Goal: Transaction & Acquisition: Book appointment/travel/reservation

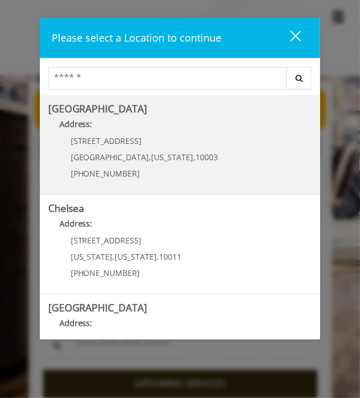
click at [92, 119] on b "Address:" at bounding box center [76, 124] width 33 height 11
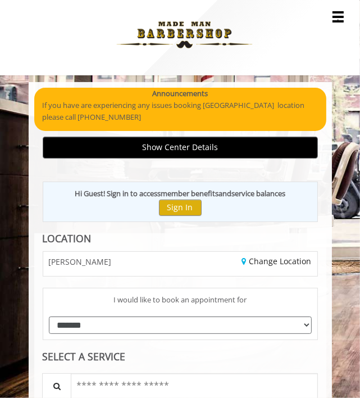
scroll to position [33, 0]
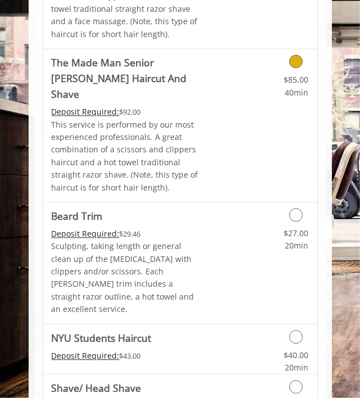
scroll to position [1541, 0]
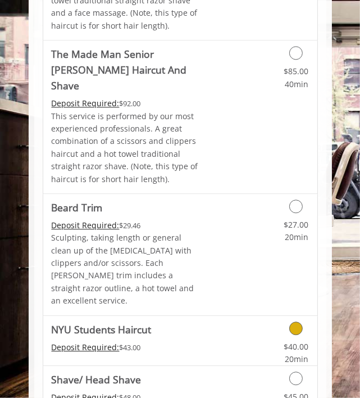
click at [286, 335] on link "$40.00 20min" at bounding box center [279, 350] width 60 height 31
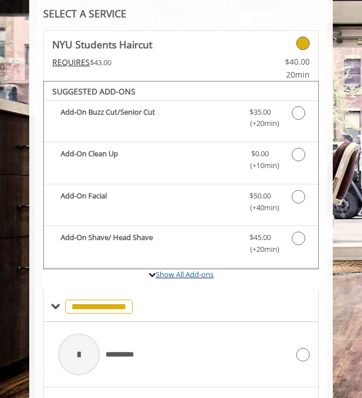
scroll to position [320, 0]
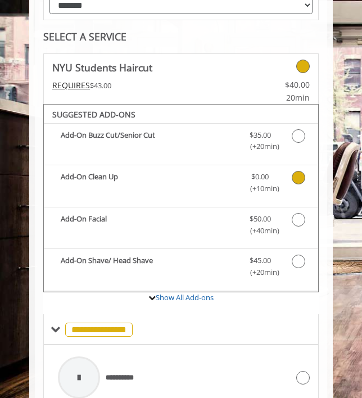
click at [293, 174] on icon "NYU Students Haircut Add-onS" at bounding box center [298, 177] width 13 height 13
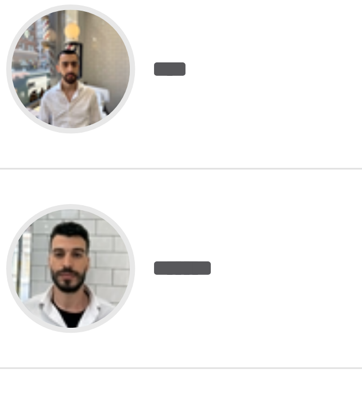
scroll to position [937, 0]
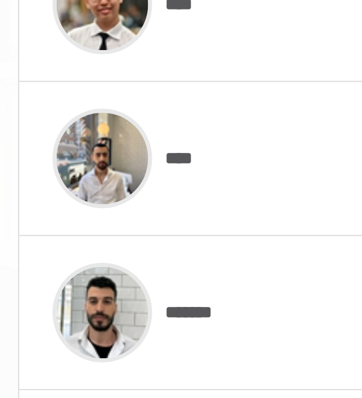
click at [87, 125] on img at bounding box center [79, 137] width 42 height 42
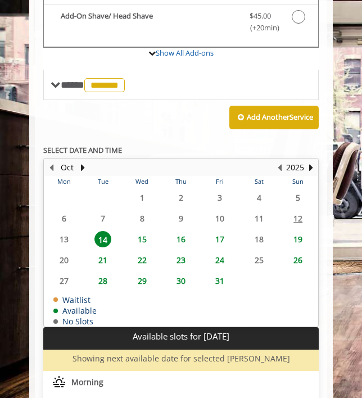
scroll to position [565, 0]
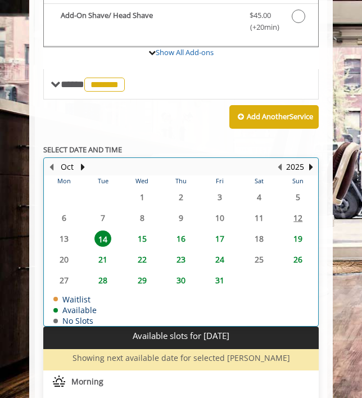
click at [66, 233] on table "Mon Tue Wed Thu Fri Sat Sun 29 30 1 2 3 4 5 6 7 8 9 10 11 12 13 14 15 16 17 18 …" at bounding box center [180, 250] width 273 height 150
click at [297, 214] on table "Mon Tue Wed Thu Fri Sat Sun 29 30 1 2 3 4 5 6 7 8 9 10 11 12 13 14 15 16 17 18 …" at bounding box center [180, 250] width 273 height 150
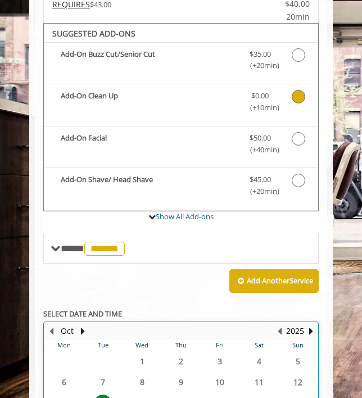
scroll to position [399, 0]
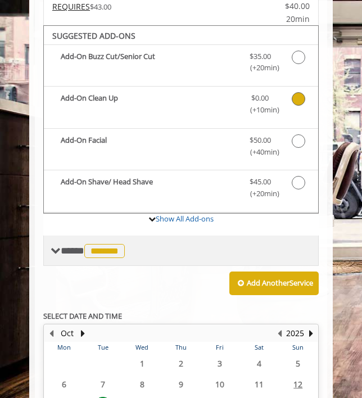
click at [61, 246] on span "**** ******* ********" at bounding box center [94, 251] width 67 height 10
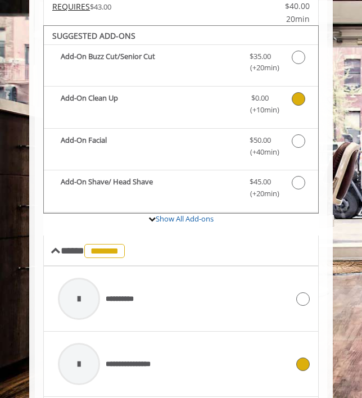
click at [176, 353] on div "**********" at bounding box center [174, 363] width 244 height 53
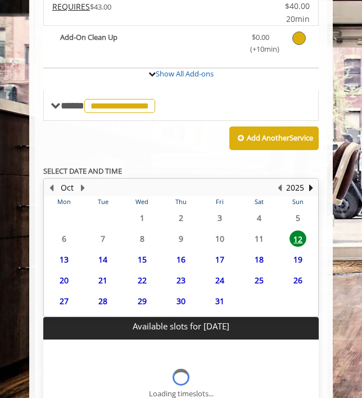
scroll to position [543, 0]
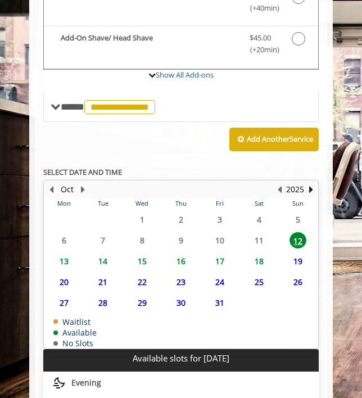
click at [66, 253] on span "13" at bounding box center [64, 261] width 17 height 16
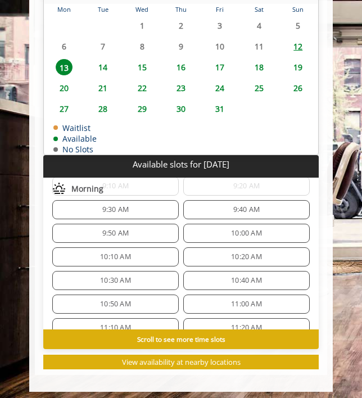
scroll to position [87, 0]
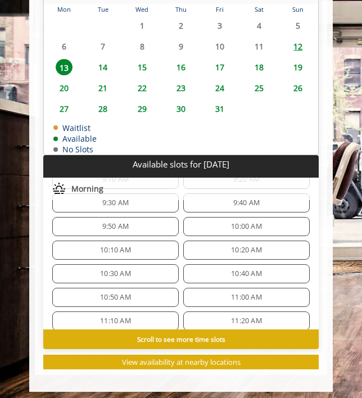
click at [207, 224] on div "10:00 AM" at bounding box center [246, 226] width 127 height 19
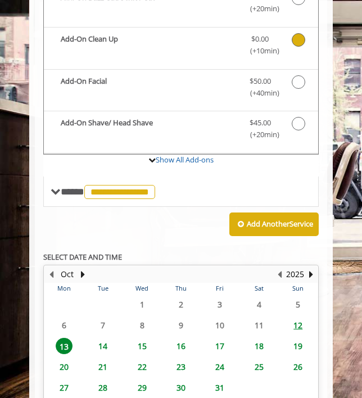
scroll to position [475, 0]
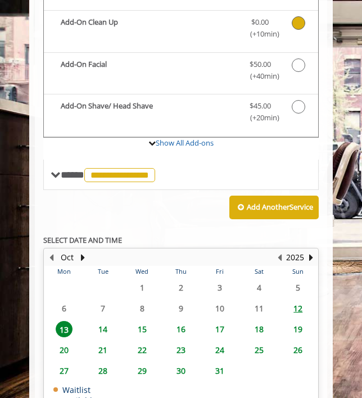
click at [299, 308] on span "12" at bounding box center [298, 308] width 17 height 16
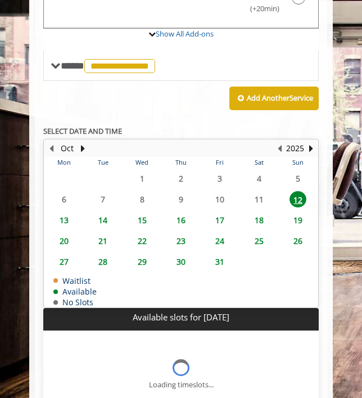
scroll to position [700, 0]
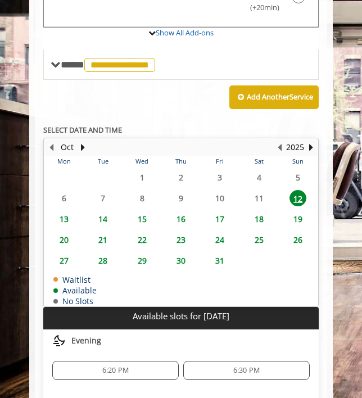
click at [66, 214] on span "13" at bounding box center [64, 219] width 17 height 16
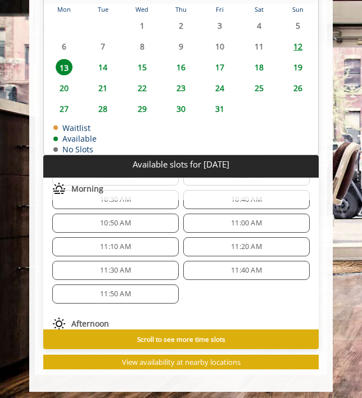
scroll to position [253, 0]
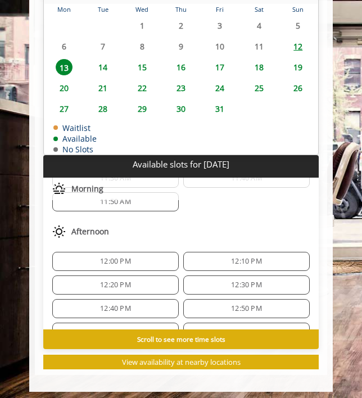
click at [124, 257] on span "12:00 PM" at bounding box center [115, 261] width 31 height 9
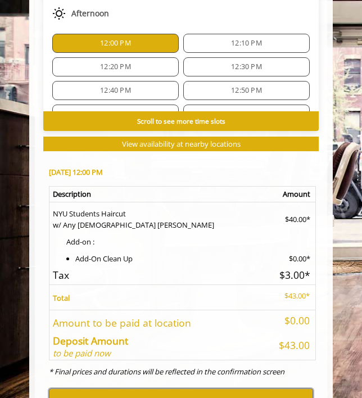
scroll to position [1009, 0]
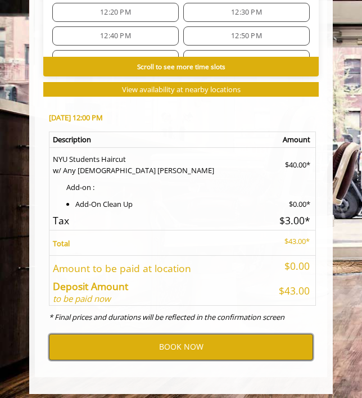
click at [159, 337] on button "BOOK NOW" at bounding box center [181, 347] width 264 height 26
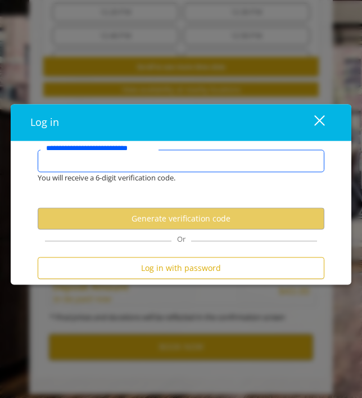
click at [135, 163] on input "**********" at bounding box center [181, 161] width 287 height 22
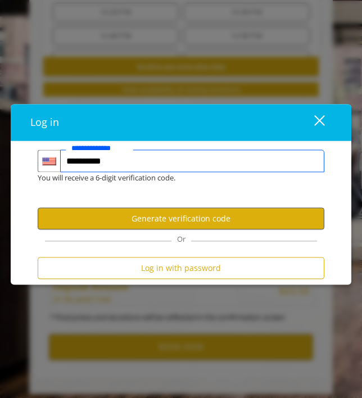
type input "**********"
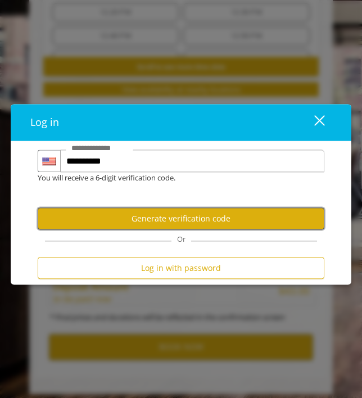
click at [141, 216] on button "Generate verification code" at bounding box center [181, 219] width 287 height 22
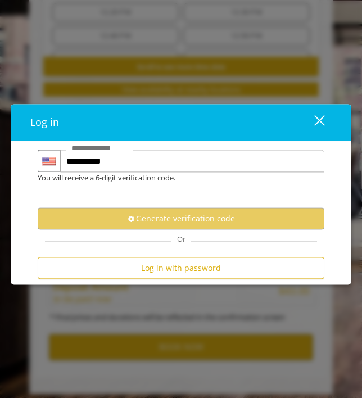
scroll to position [0, 0]
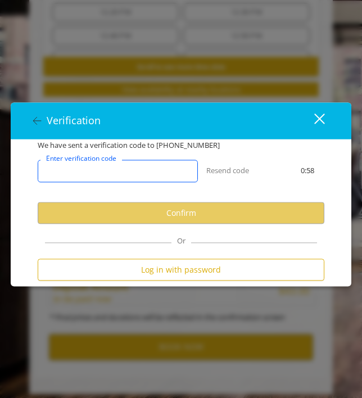
click at [147, 178] on input "Enter verification code" at bounding box center [118, 171] width 160 height 22
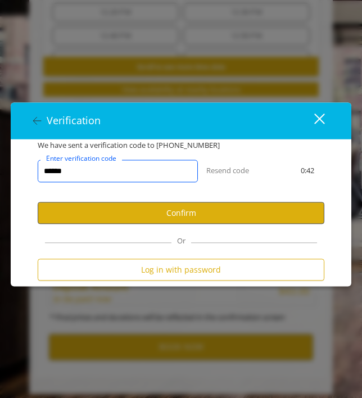
type input "******"
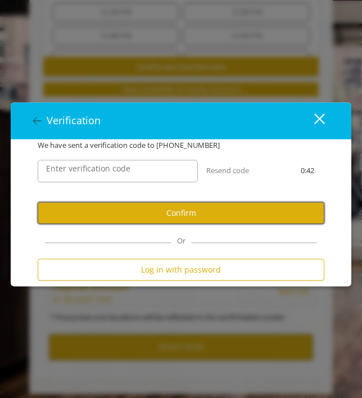
click at [161, 210] on button "Confirm" at bounding box center [181, 213] width 287 height 22
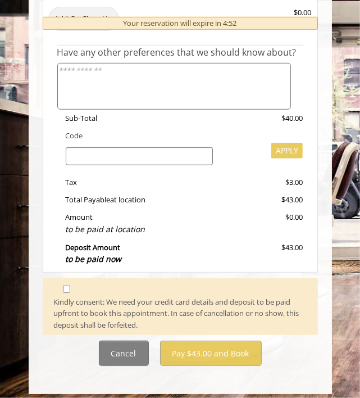
scroll to position [403, 0]
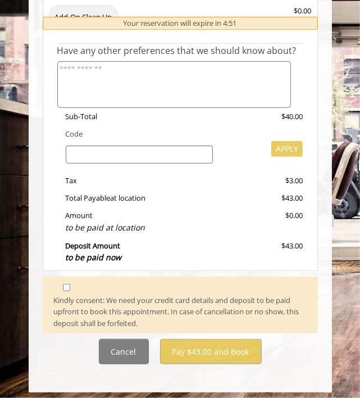
click at [159, 157] on input "search" at bounding box center [139, 155] width 147 height 18
type input "***"
click at [278, 147] on button "APPLY" at bounding box center [287, 149] width 31 height 16
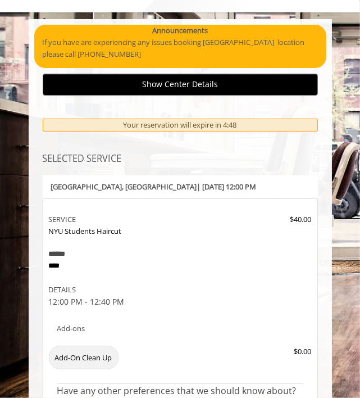
scroll to position [423, 0]
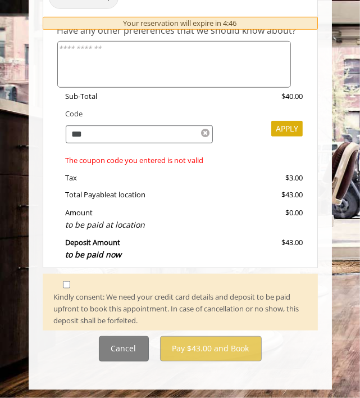
drag, startPoint x: 145, startPoint y: 136, endPoint x: 19, endPoint y: 118, distance: 127.3
click at [19, 118] on body "**********" at bounding box center [180, 24] width 360 height 731
type input "*******"
click at [284, 128] on button "APPLY" at bounding box center [287, 129] width 31 height 16
drag, startPoint x: 163, startPoint y: 130, endPoint x: 23, endPoint y: 145, distance: 140.2
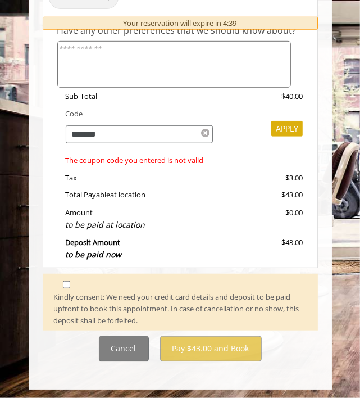
click at [23, 145] on body "**********" at bounding box center [180, 24] width 360 height 731
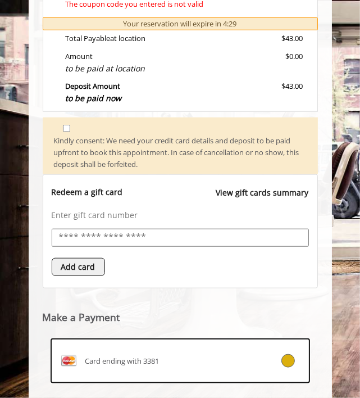
scroll to position [583, 0]
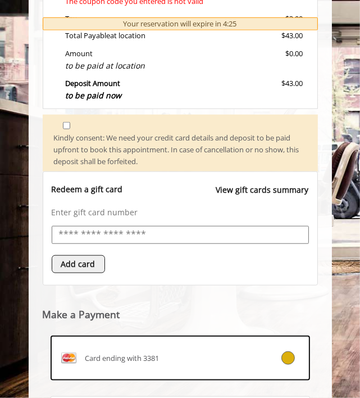
click at [126, 232] on input "text" at bounding box center [180, 235] width 245 height 16
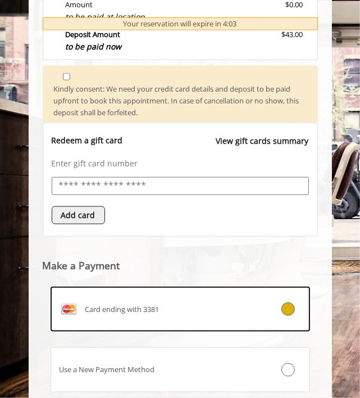
scroll to position [705, 0]
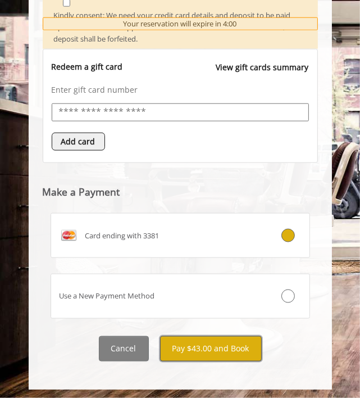
click at [190, 341] on button "Pay $43.00 and Book" at bounding box center [211, 348] width 102 height 25
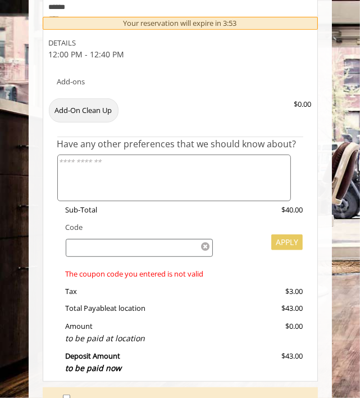
scroll to position [299, 0]
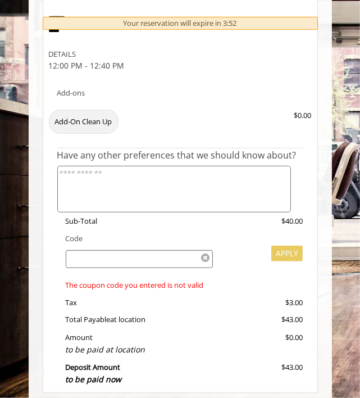
click at [164, 229] on div "Sub-Total $40.00 Code APPLY The coupon code you entered is not valid Tax $3.00 …" at bounding box center [180, 303] width 246 height 176
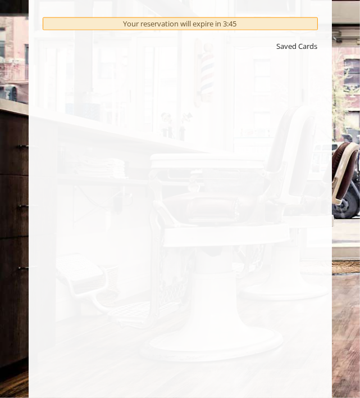
scroll to position [878, 0]
